Goal: Navigation & Orientation: Understand site structure

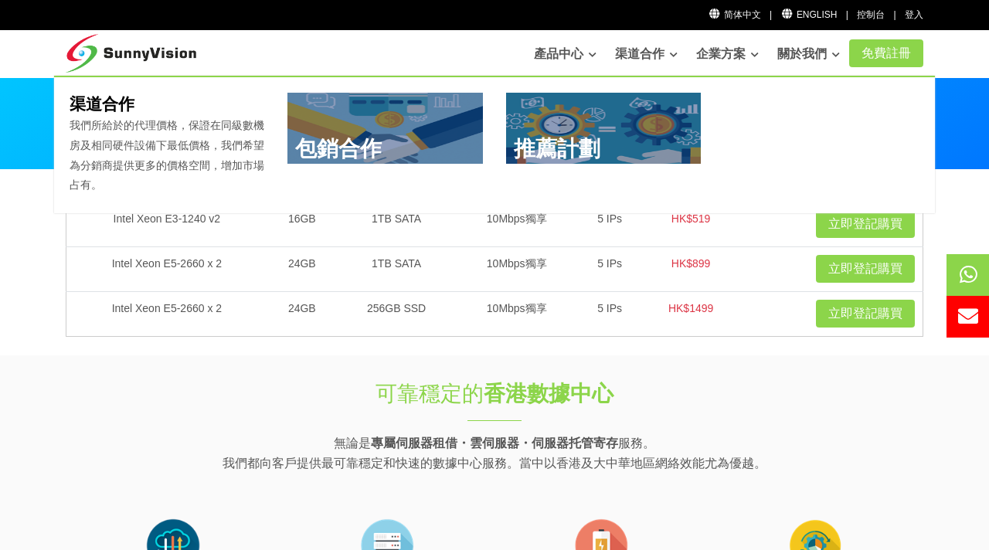
click at [623, 53] on link "渠道合作" at bounding box center [646, 54] width 63 height 31
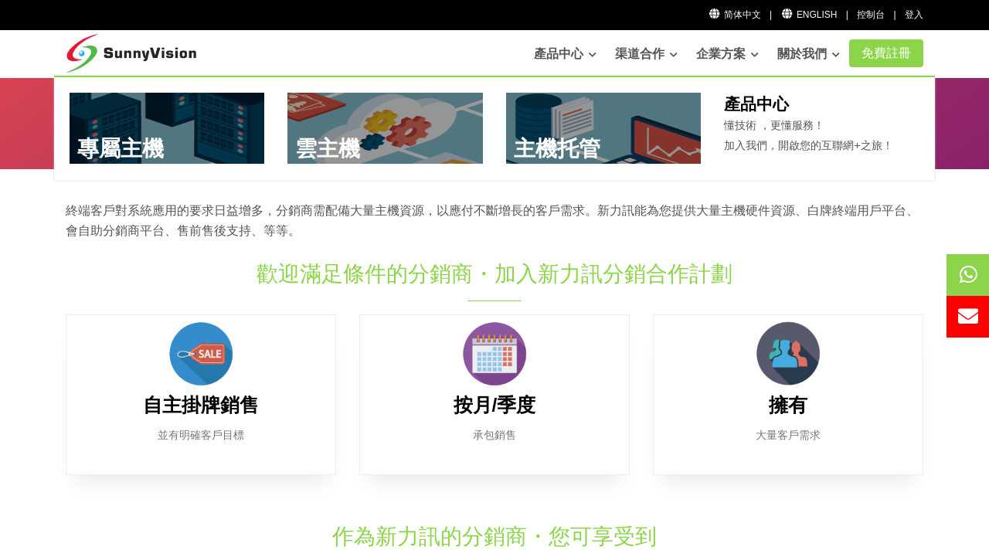
click at [155, 121] on link at bounding box center [167, 128] width 195 height 71
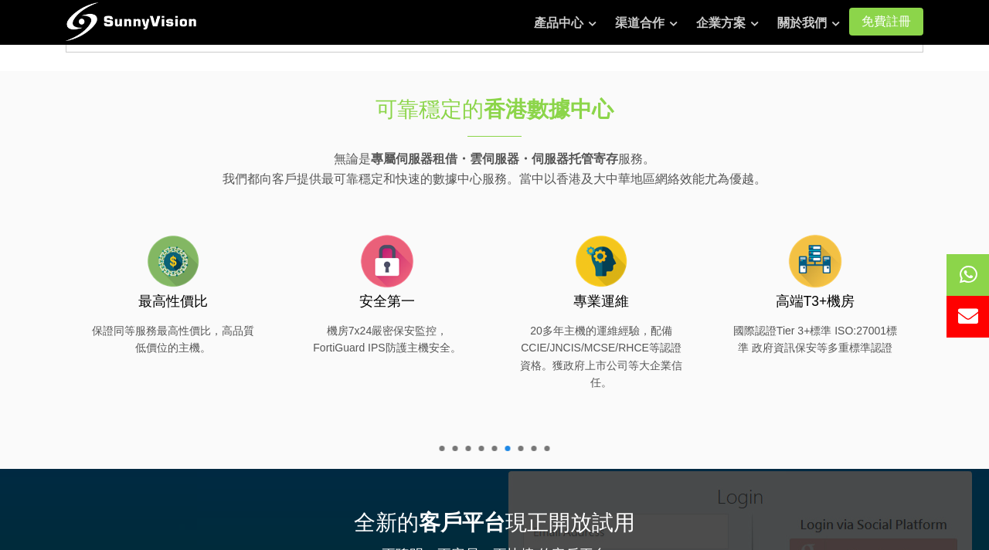
scroll to position [287, 0]
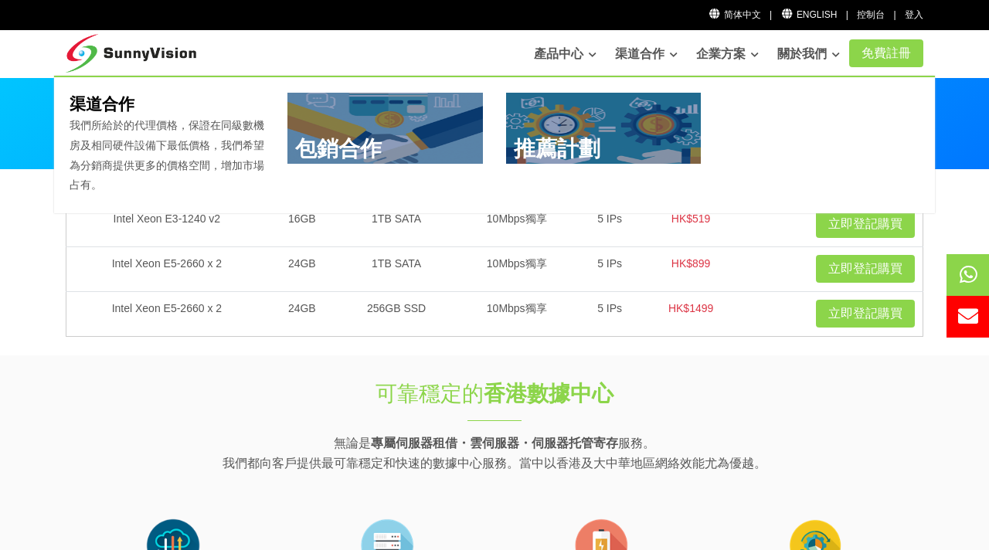
click at [641, 55] on link "渠道合作" at bounding box center [646, 54] width 63 height 31
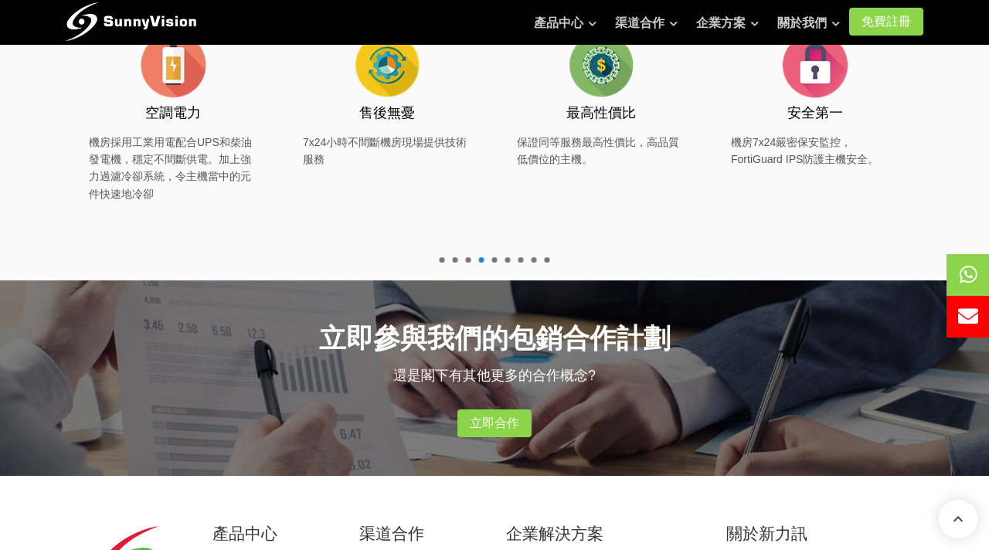
scroll to position [890, 0]
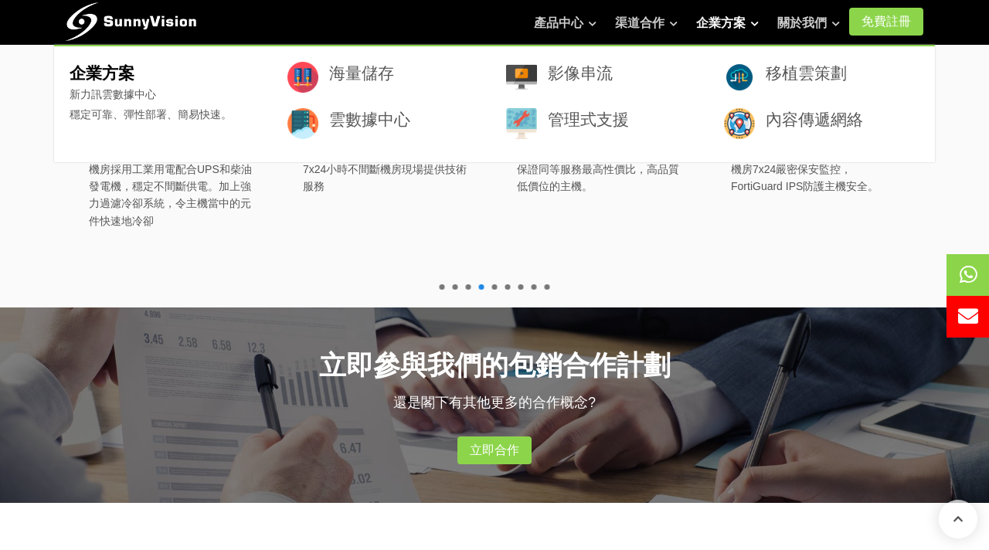
click at [731, 18] on link "企業方案" at bounding box center [727, 23] width 63 height 31
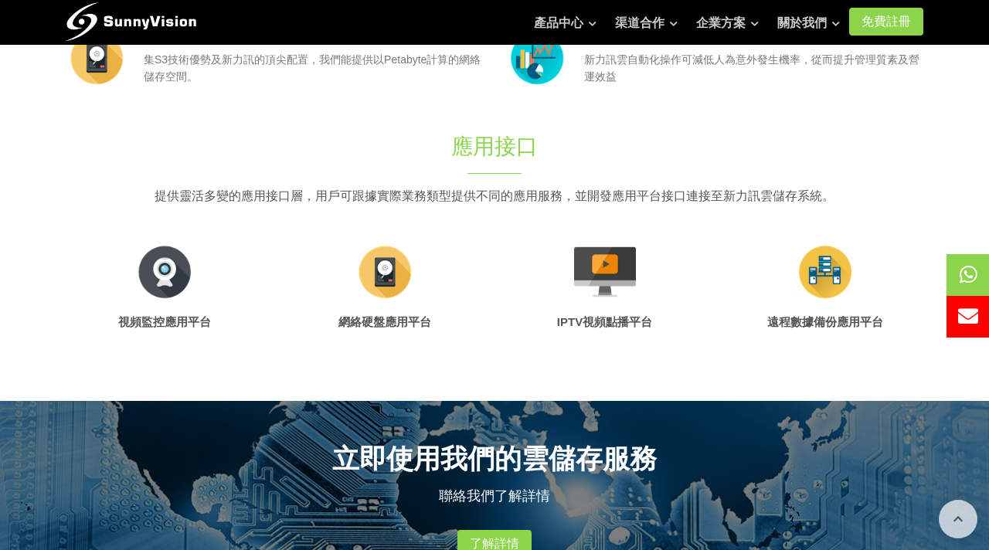
scroll to position [564, 0]
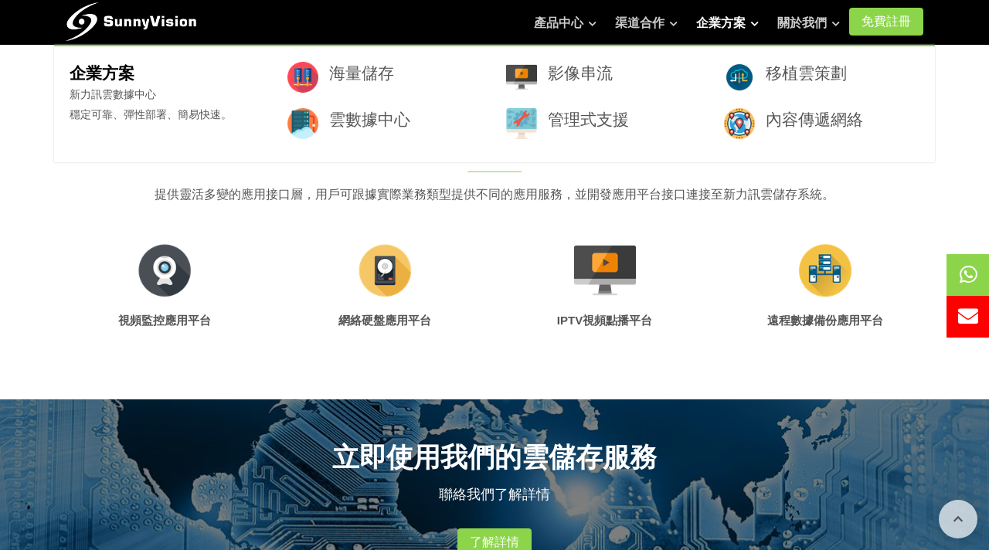
click at [717, 27] on link "企業方案" at bounding box center [727, 23] width 63 height 31
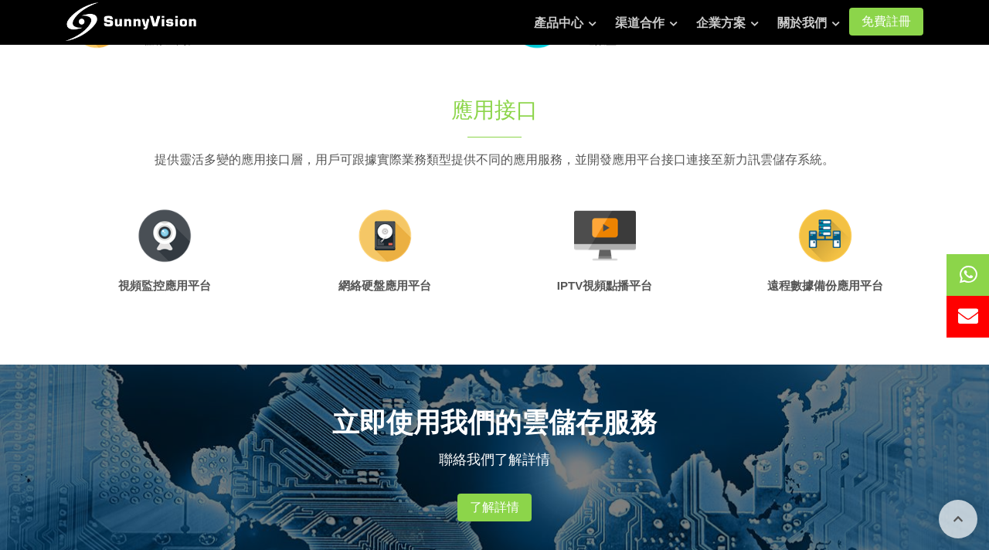
scroll to position [557, 0]
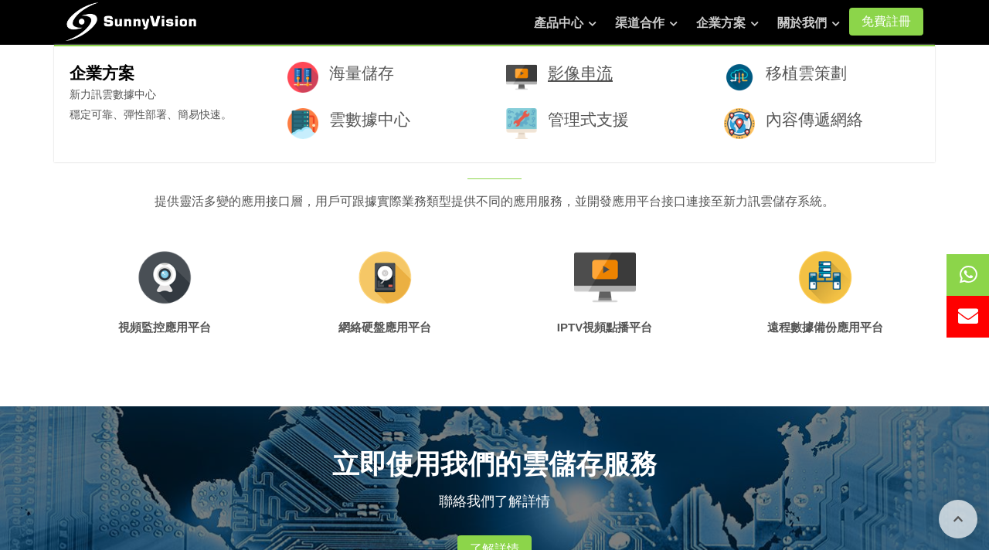
click at [607, 73] on link "影像串流" at bounding box center [580, 73] width 65 height 18
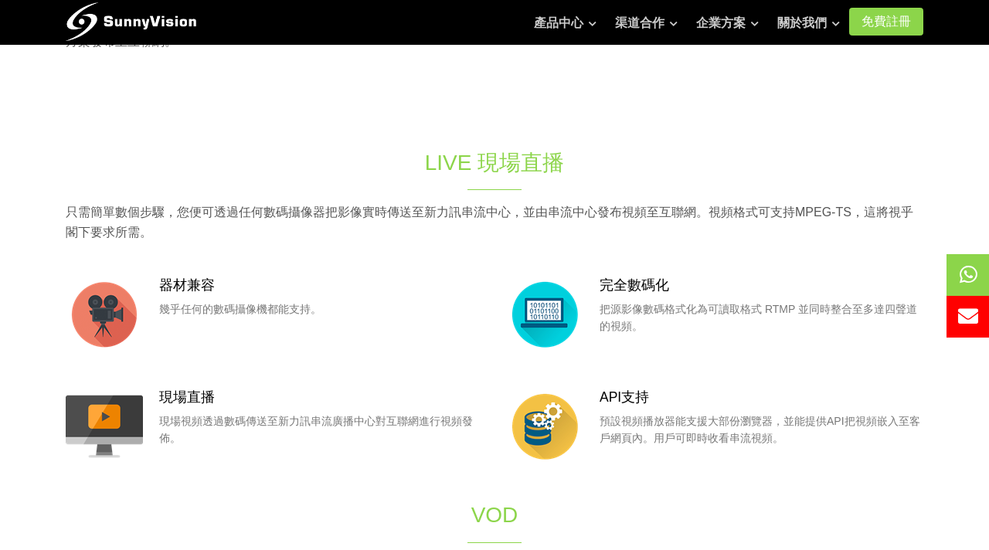
scroll to position [243, 0]
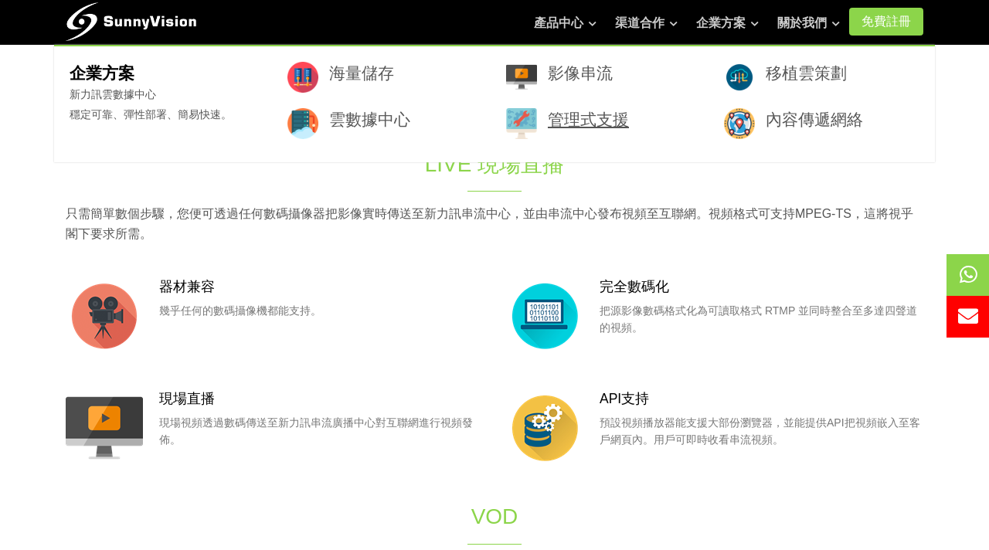
click at [594, 121] on link "管理式支援" at bounding box center [588, 119] width 81 height 18
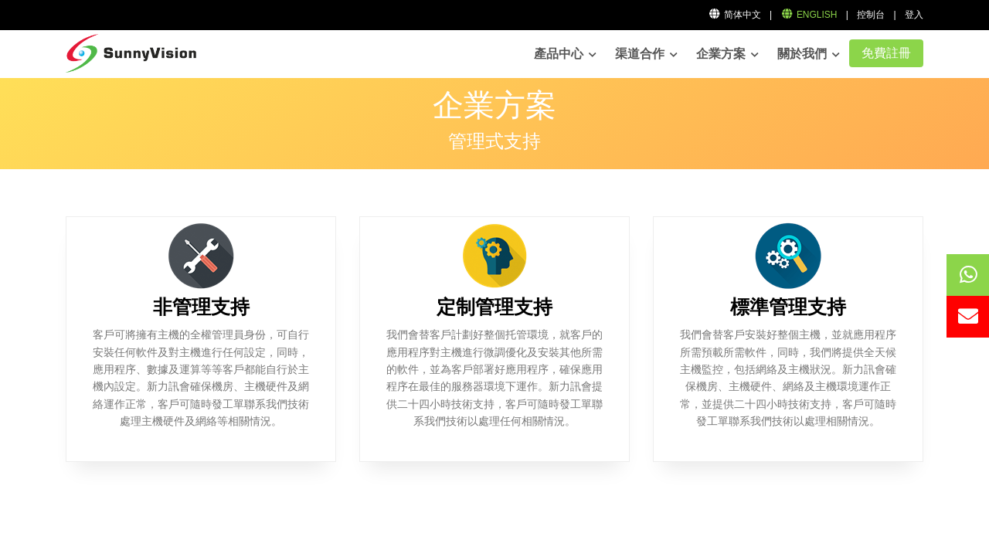
click at [820, 19] on link "English" at bounding box center [808, 14] width 56 height 11
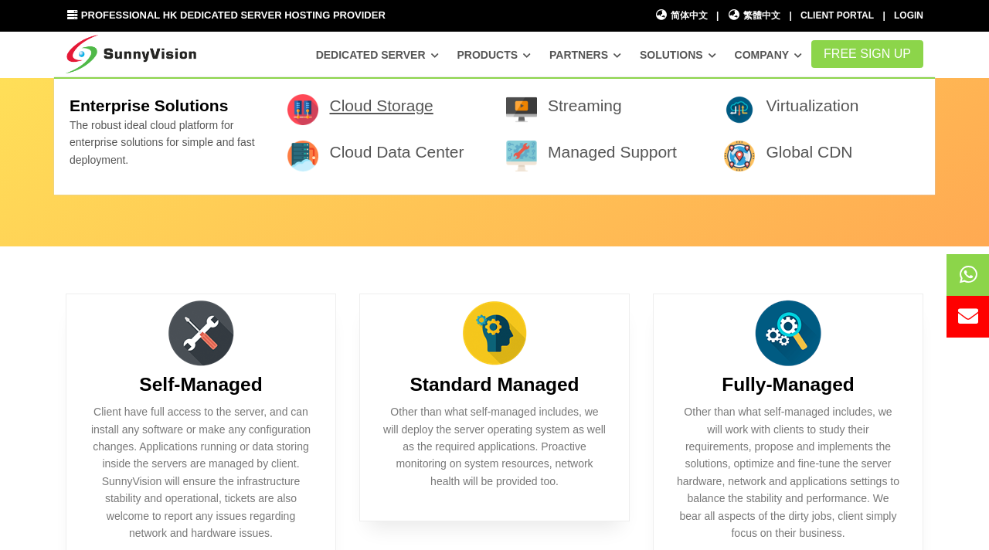
click at [402, 107] on link "Cloud Storage" at bounding box center [381, 106] width 104 height 18
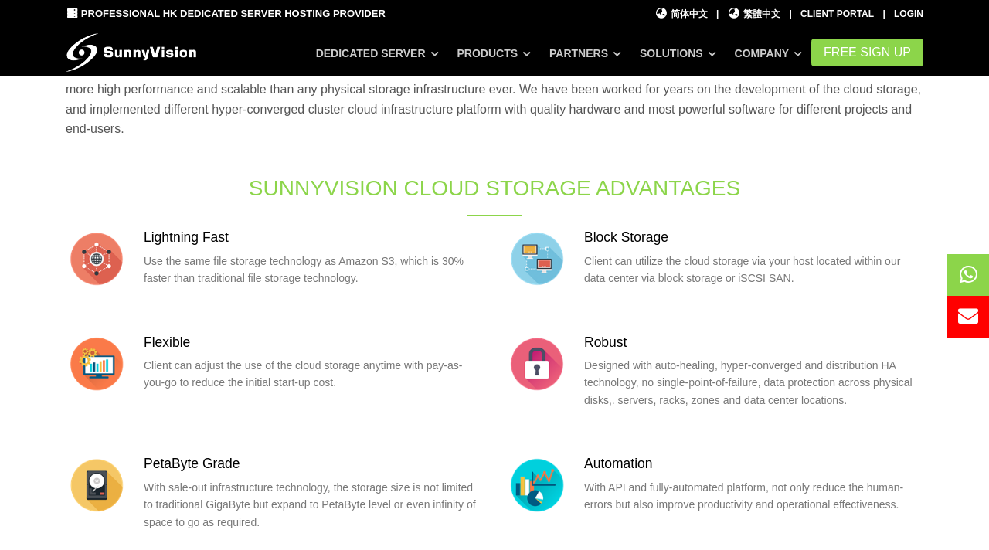
scroll to position [241, 0]
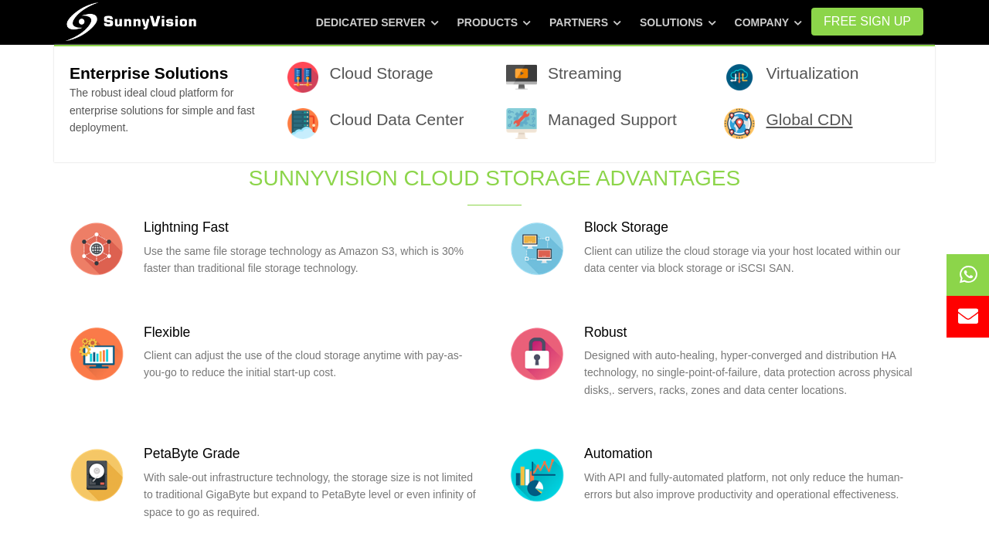
click at [772, 124] on link "Global CDN" at bounding box center [808, 119] width 87 height 18
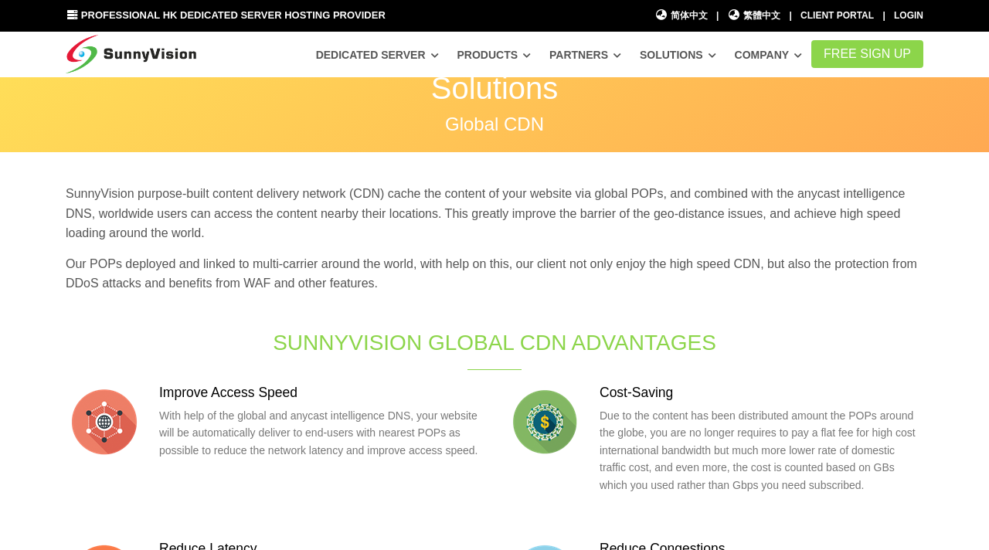
scroll to position [19, 0]
